Goal: Task Accomplishment & Management: Use online tool/utility

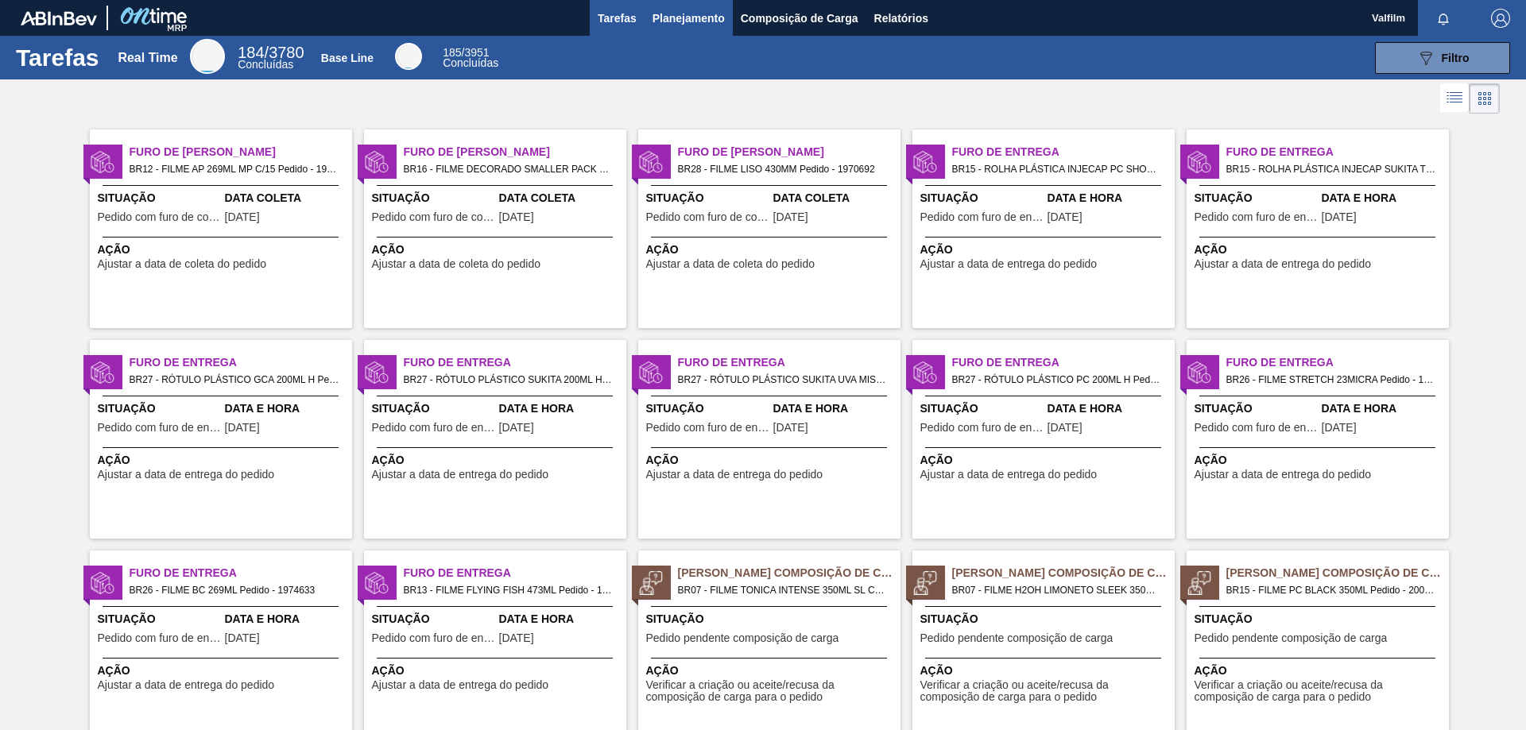
click at [697, 25] on span "Planejamento" at bounding box center [689, 18] width 72 height 19
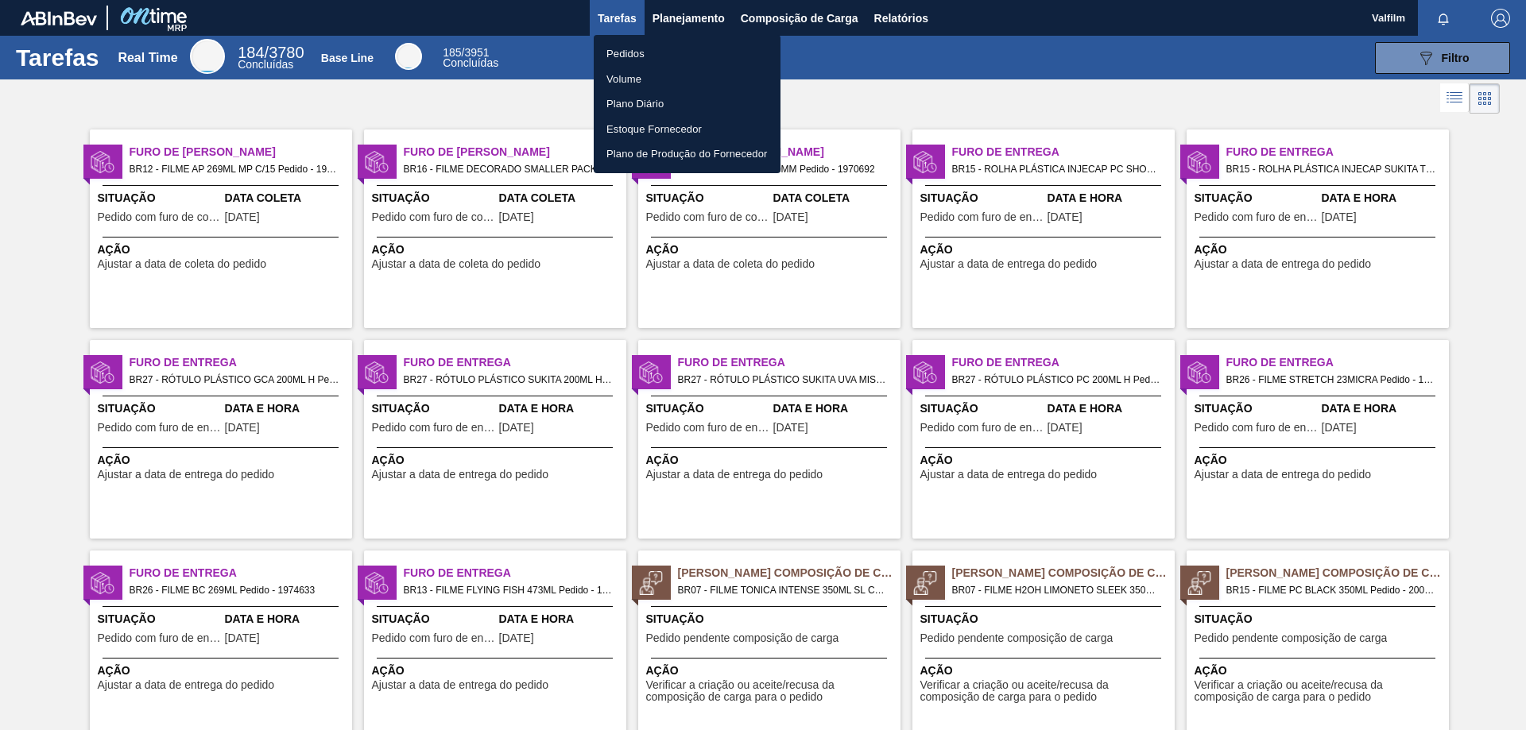
click at [665, 52] on li "Pedidos" at bounding box center [687, 53] width 187 height 25
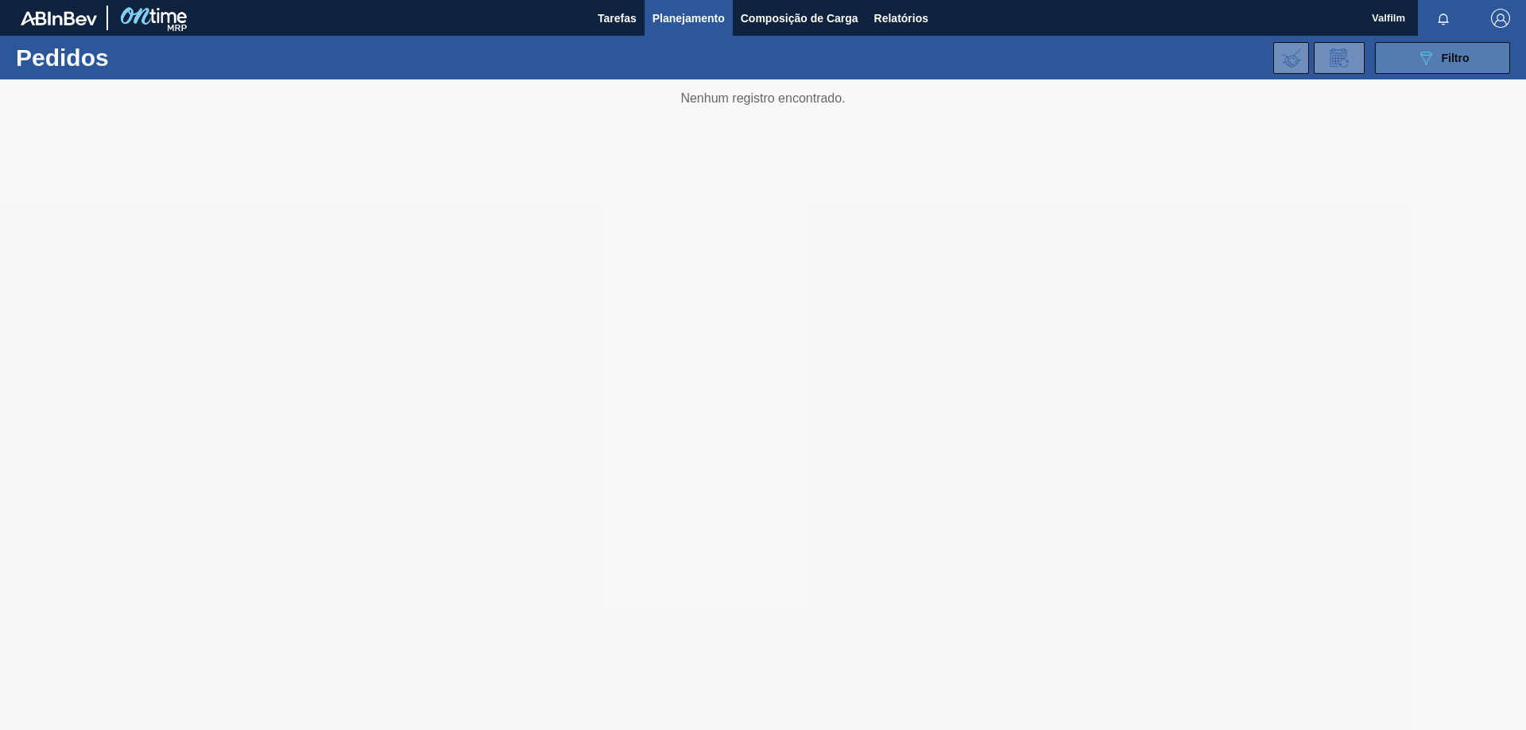
click at [1436, 61] on div "089F7B8B-B2A5-4AFE-B5C0-19BA573D28AC Filtro" at bounding box center [1442, 57] width 53 height 19
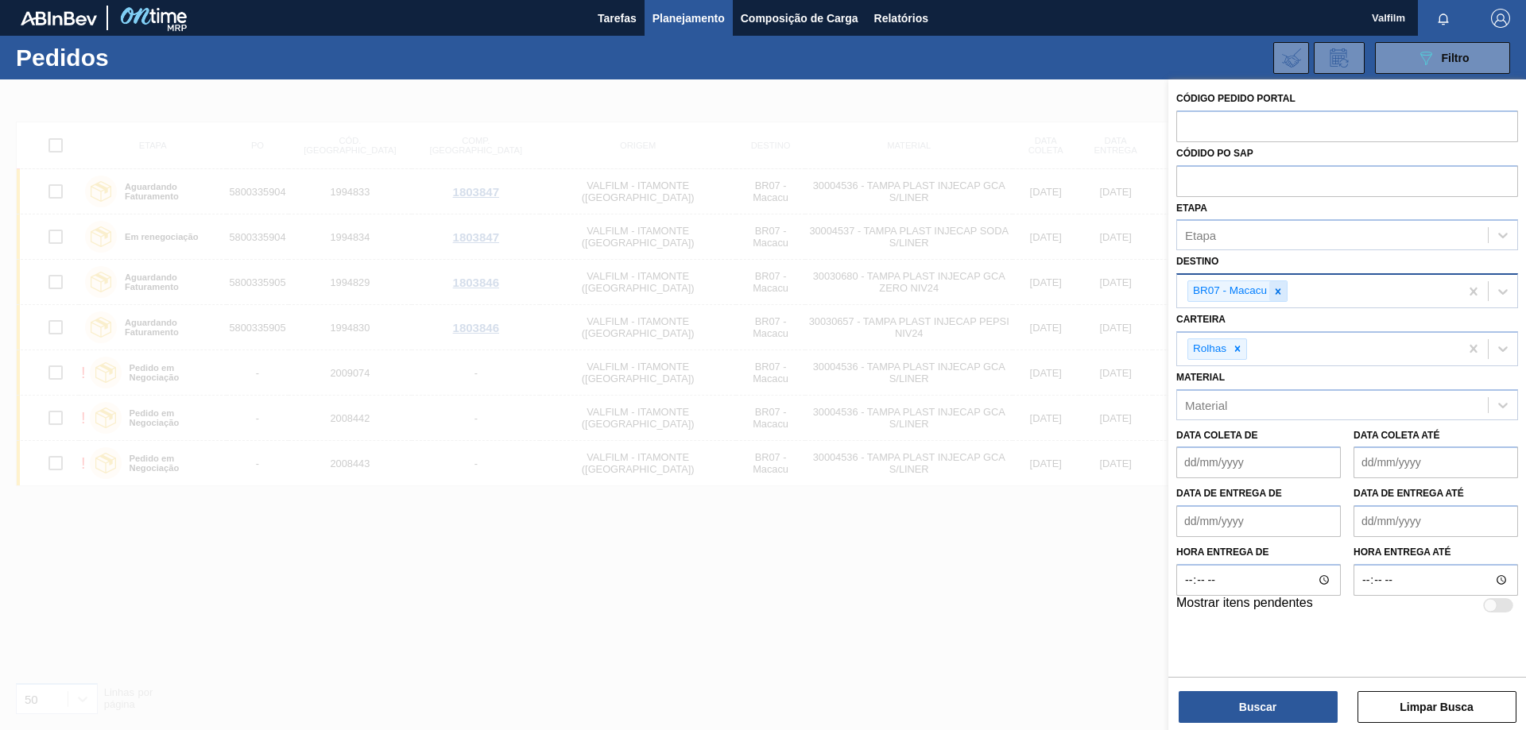
click at [1274, 296] on icon at bounding box center [1278, 291] width 11 height 11
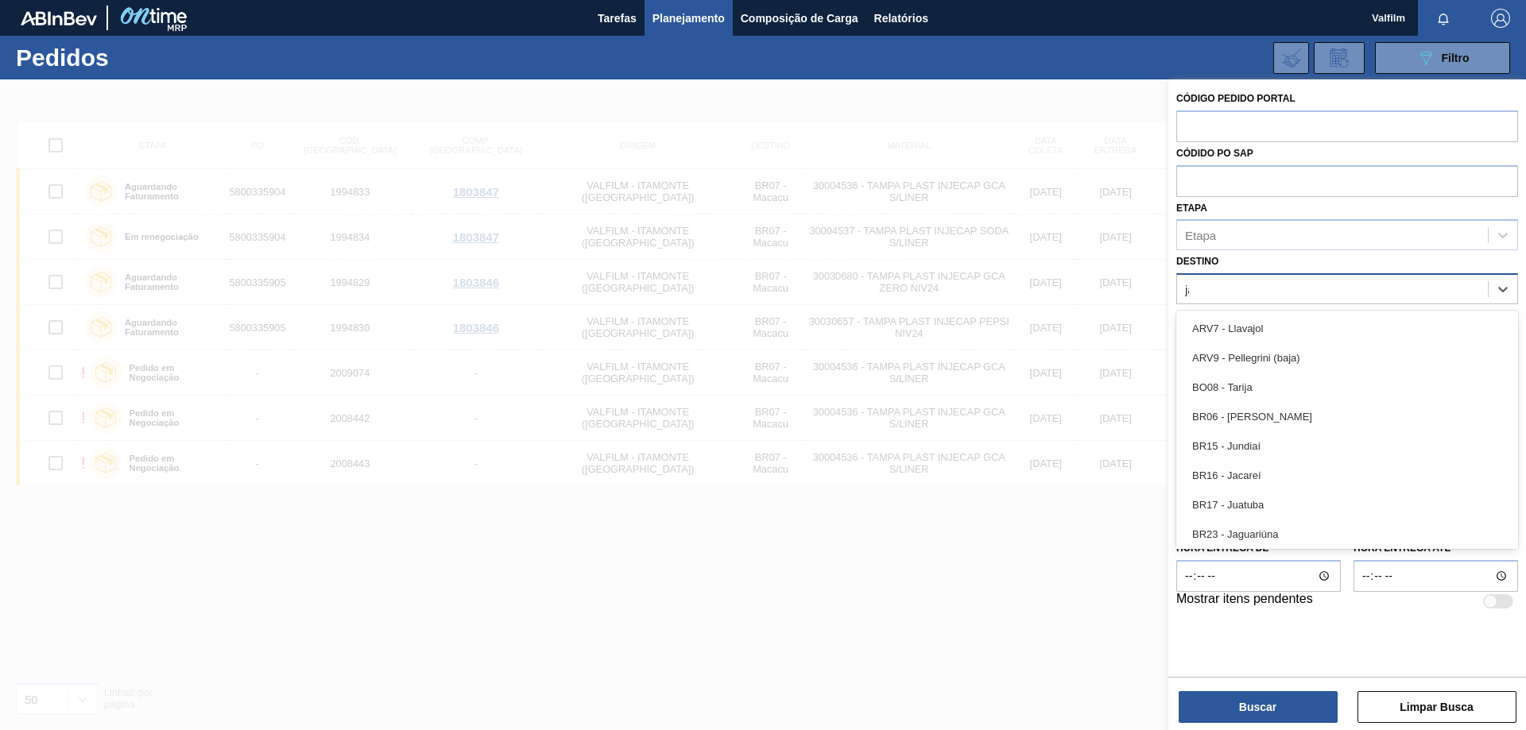
type input "jag"
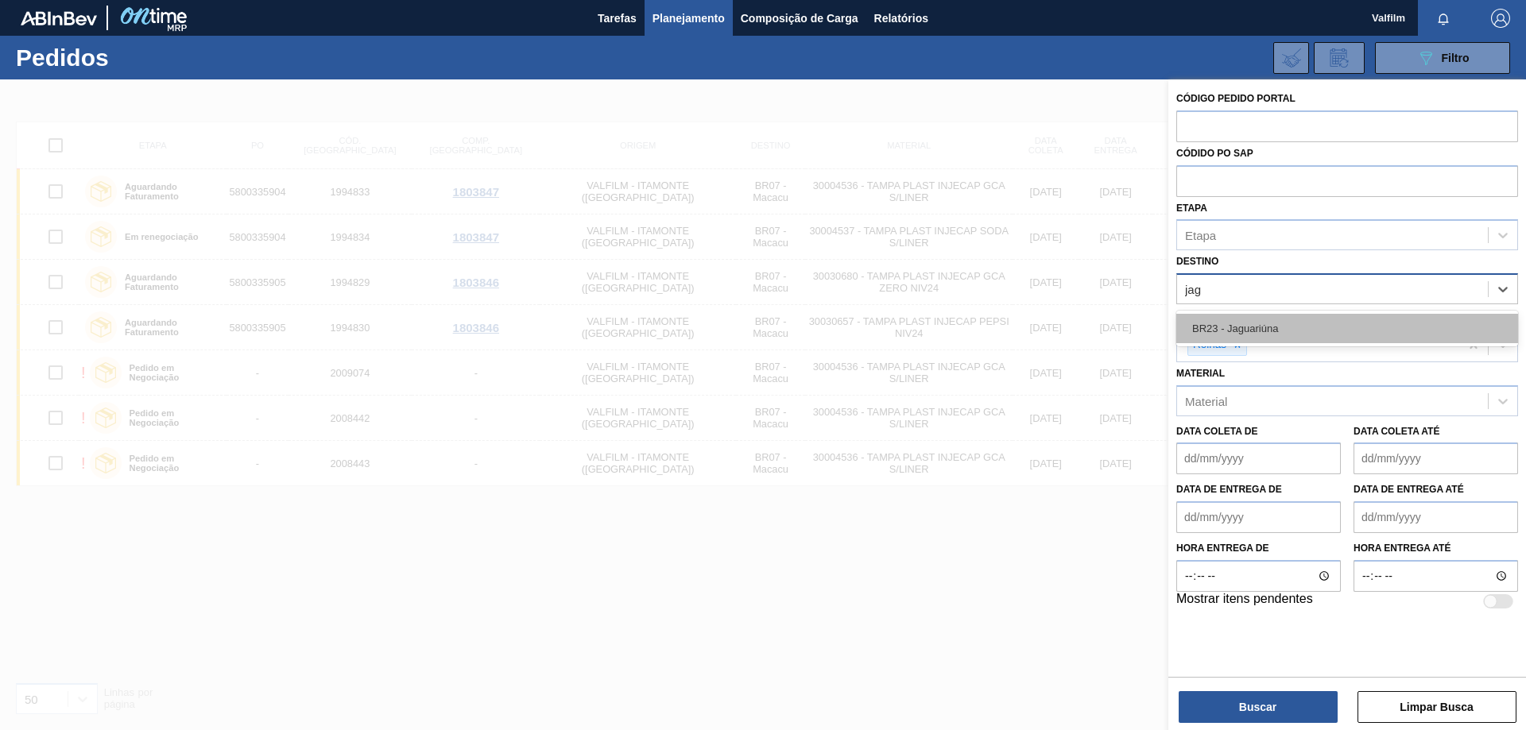
click at [1292, 335] on div "BR23 - Jaguariúna" at bounding box center [1347, 328] width 342 height 29
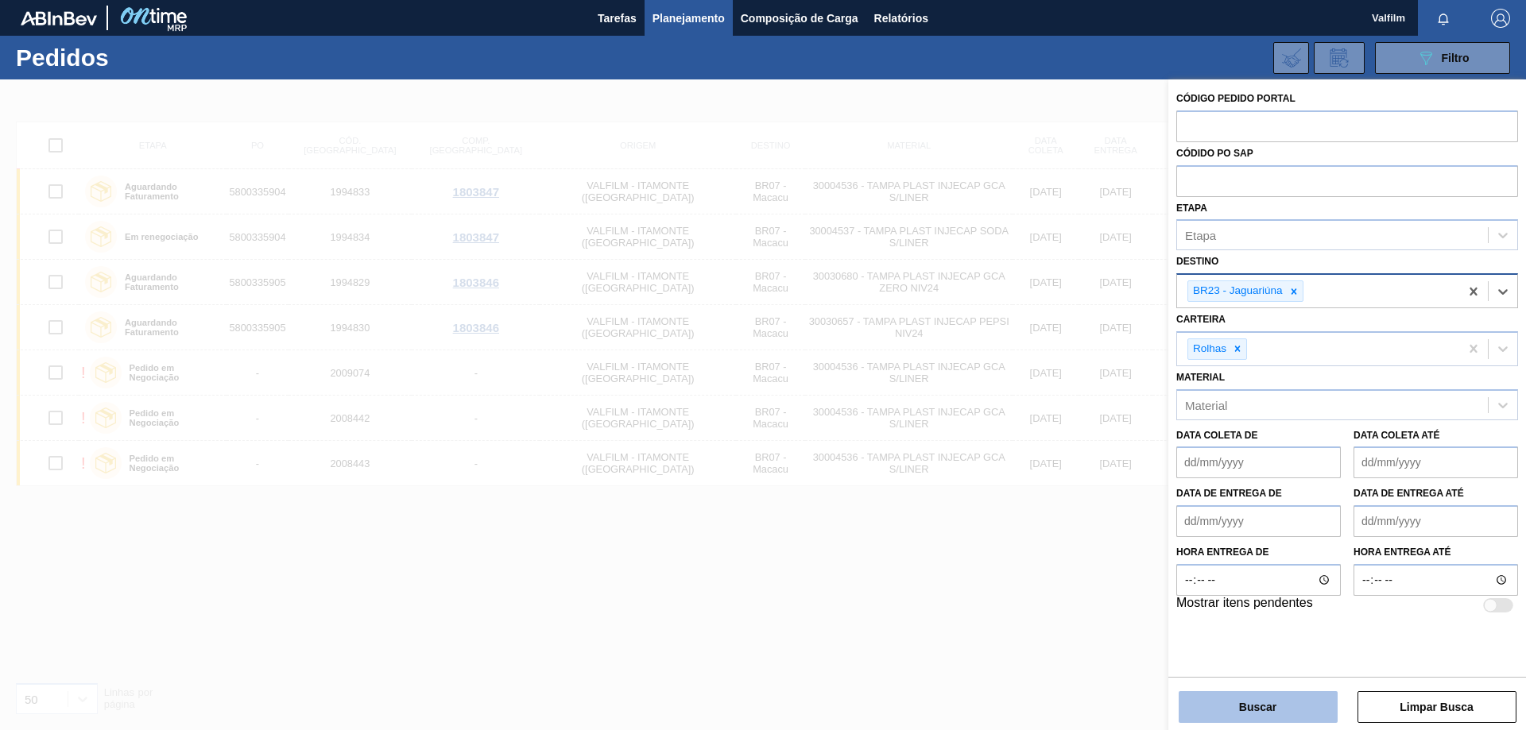
click at [1308, 718] on button "Buscar" at bounding box center [1258, 708] width 159 height 32
